Goal: Task Accomplishment & Management: Use online tool/utility

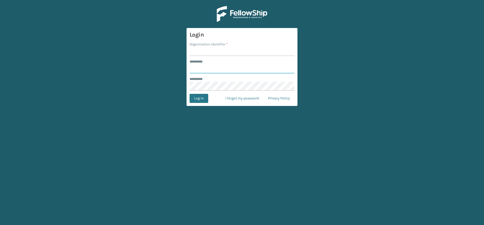
type input "*****"
drag, startPoint x: 201, startPoint y: 50, endPoint x: 208, endPoint y: 52, distance: 7.0
click at [201, 50] on input "Organization Identifier *" at bounding box center [242, 51] width 105 height 9
type input "Vancouver Remco"
click at [203, 100] on button "Log In" at bounding box center [199, 98] width 19 height 9
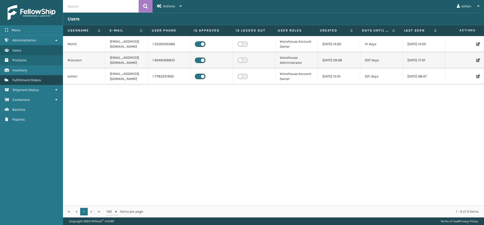
click at [36, 79] on span "Fulfillment Orders" at bounding box center [26, 80] width 29 height 4
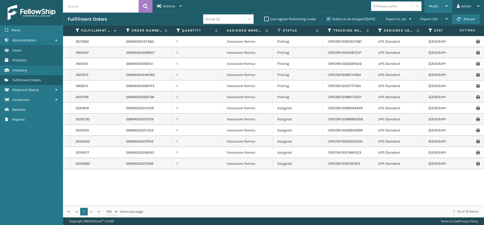
click at [445, 5] on div "Mode" at bounding box center [438, 6] width 19 height 13
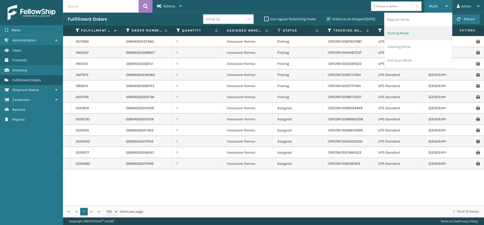
click at [406, 33] on li "Picking Mode" at bounding box center [419, 33] width 68 height 14
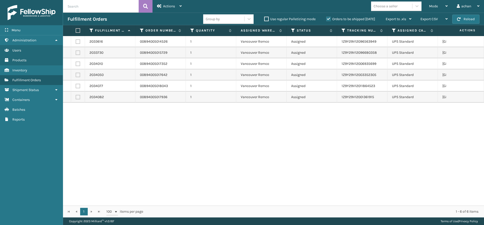
click at [78, 30] on label at bounding box center [77, 30] width 3 height 5
click at [76, 30] on input "checkbox" at bounding box center [76, 30] width 0 height 3
checkbox input "true"
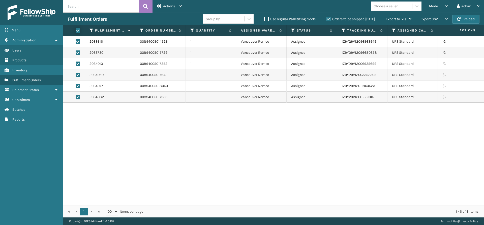
checkbox input "true"
click at [180, 5] on icon at bounding box center [181, 6] width 2 height 4
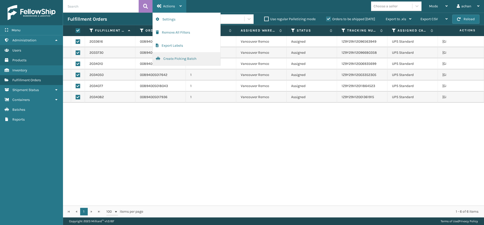
click at [174, 58] on button "Create Picking Batch" at bounding box center [187, 58] width 68 height 13
